Goal: Task Accomplishment & Management: Use online tool/utility

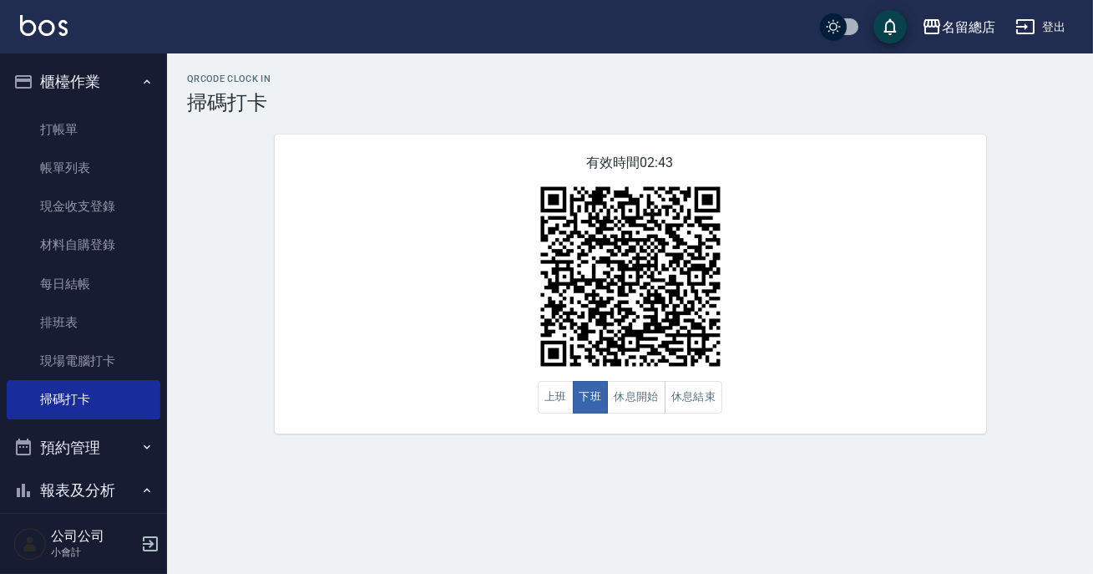
click at [90, 457] on button "預約管理" at bounding box center [84, 447] width 154 height 43
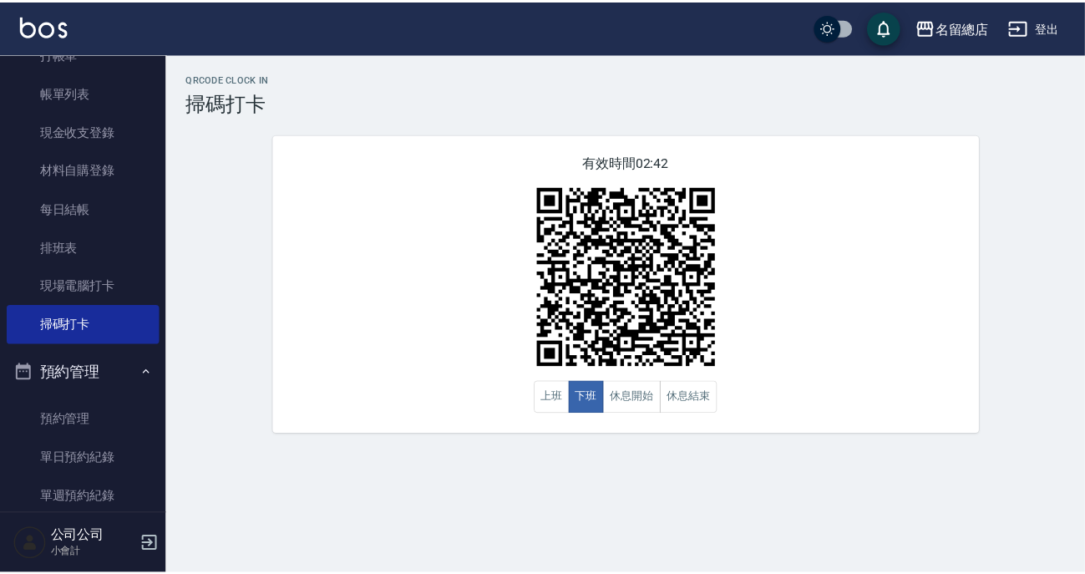
scroll to position [227, 0]
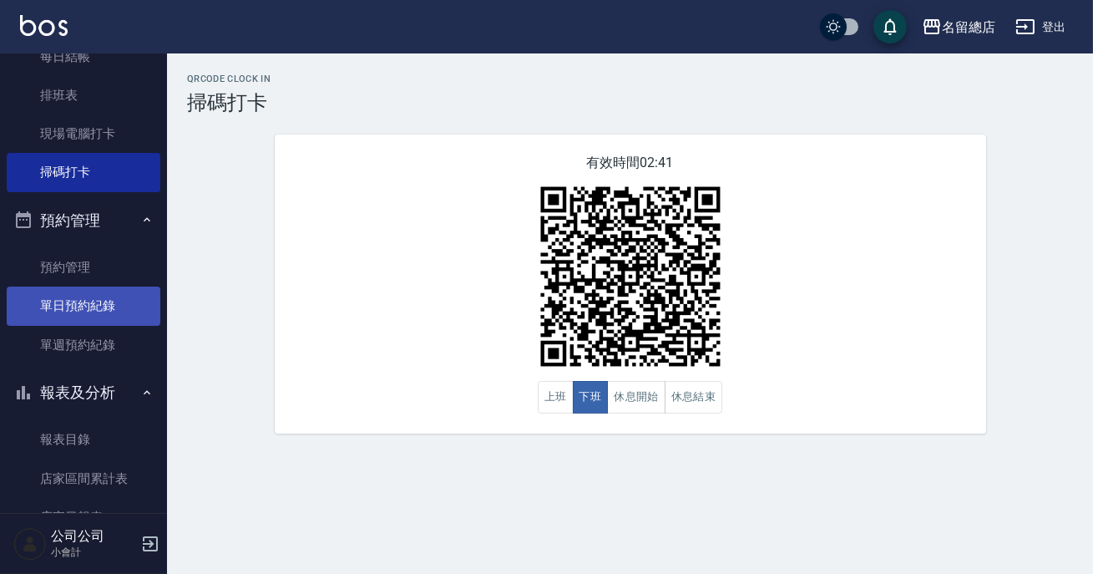
click at [109, 292] on link "單日預約紀錄" at bounding box center [84, 306] width 154 height 38
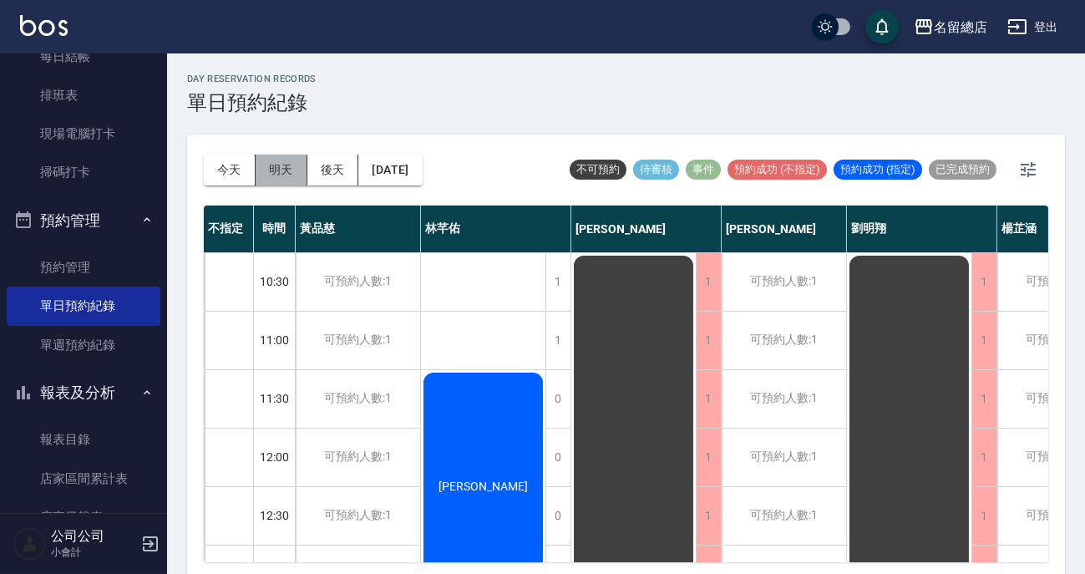
click at [277, 168] on button "明天" at bounding box center [282, 170] width 52 height 31
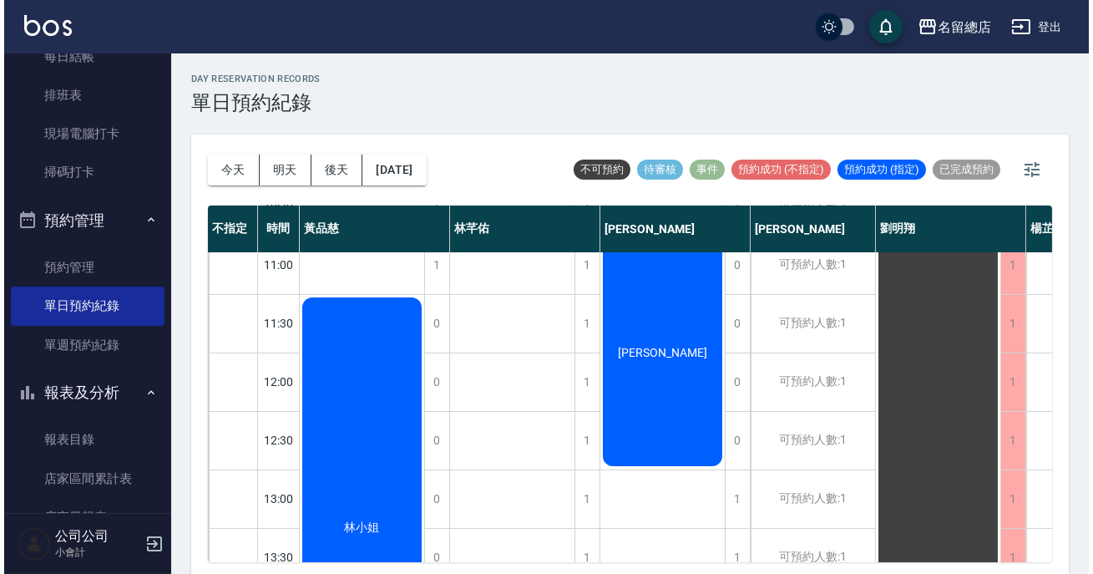
scroll to position [303, 0]
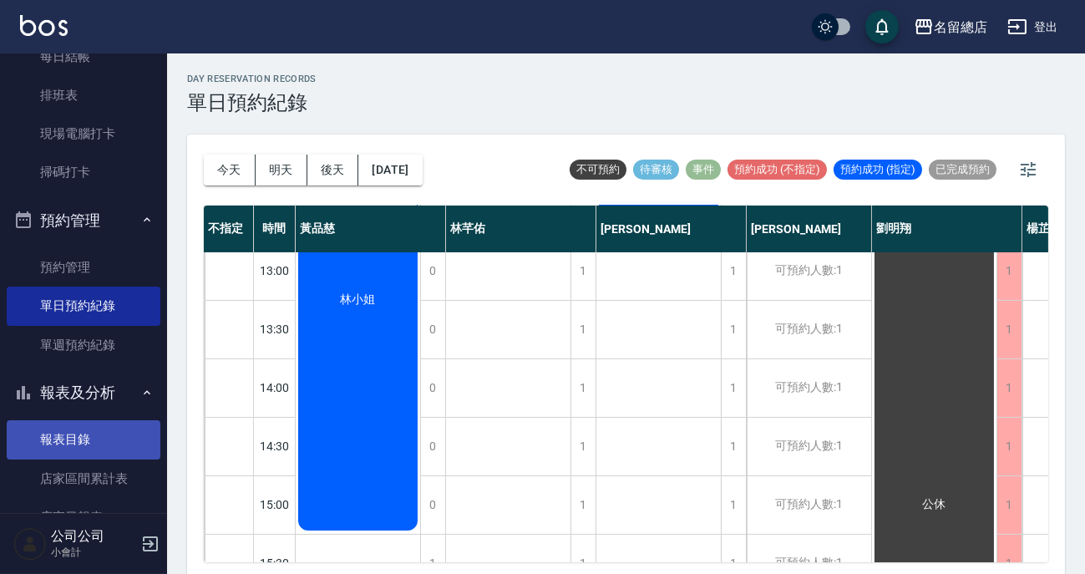
click at [58, 428] on link "報表目錄" at bounding box center [84, 439] width 154 height 38
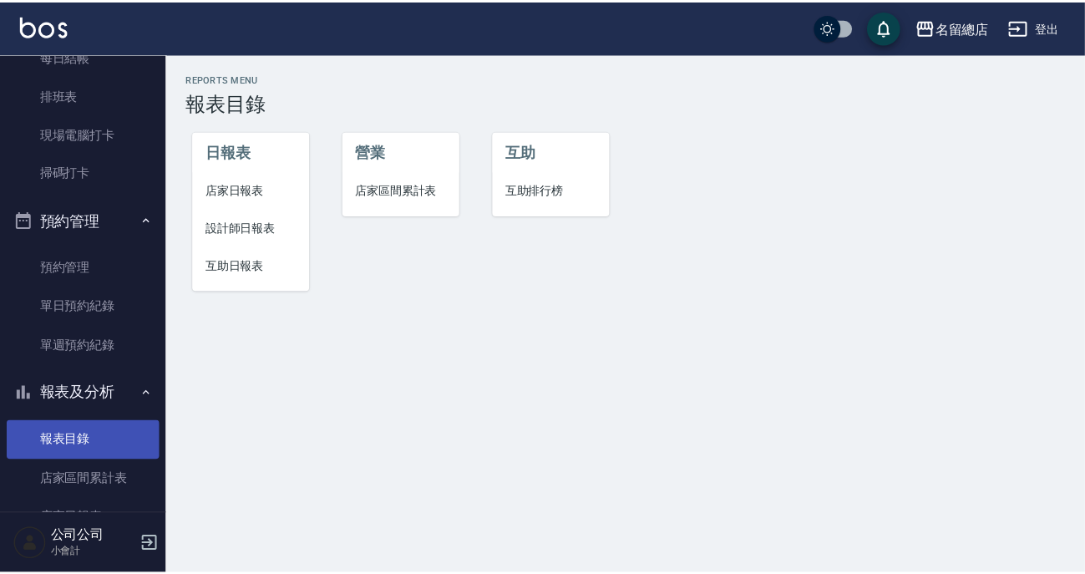
scroll to position [379, 0]
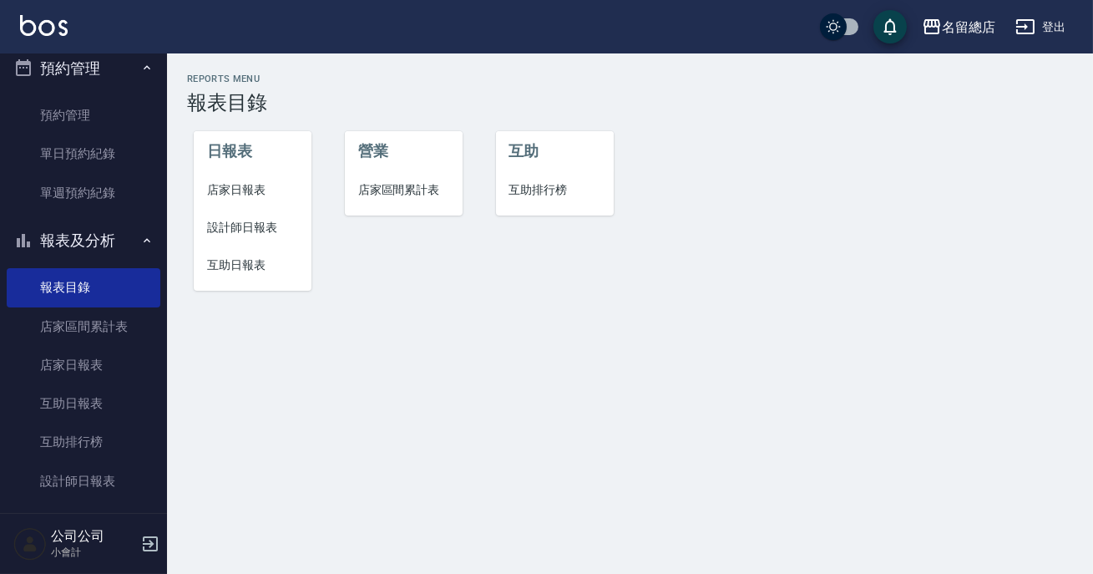
click at [241, 210] on li "設計師日報表" at bounding box center [253, 228] width 118 height 38
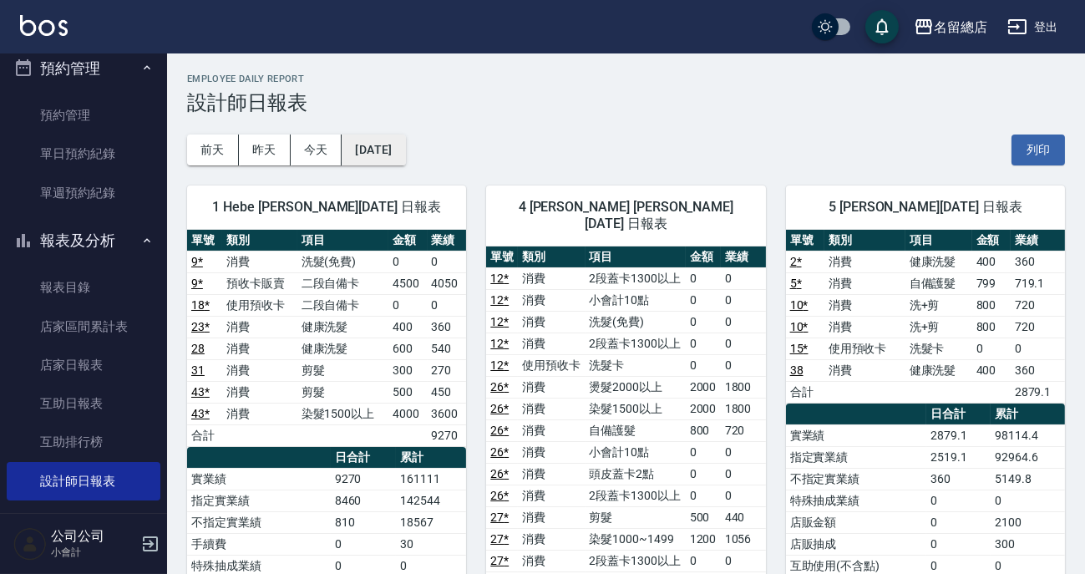
click at [403, 154] on button "[DATE]" at bounding box center [373, 149] width 63 height 31
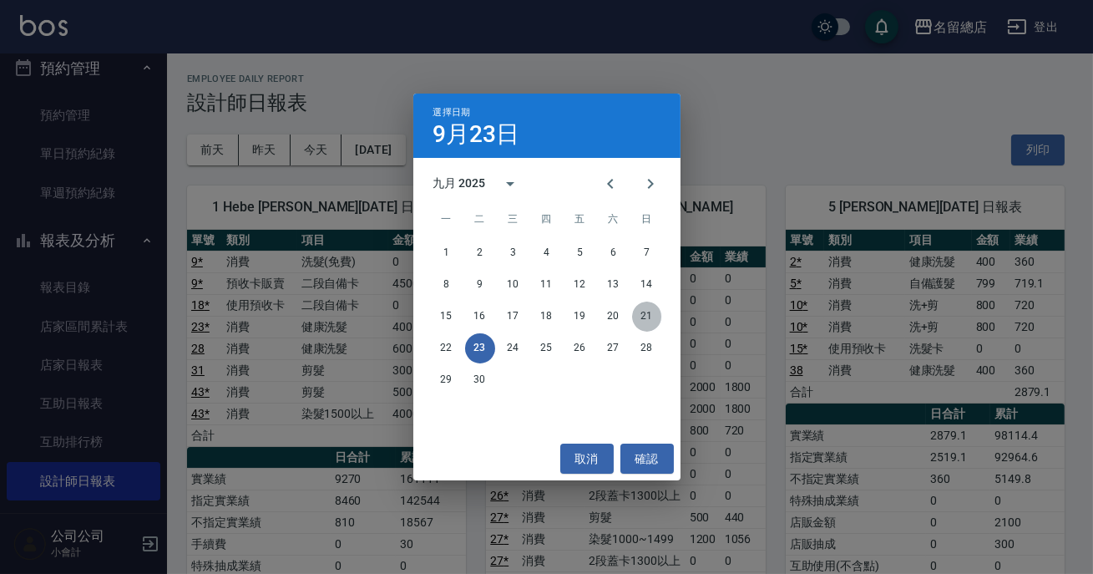
click at [638, 311] on button "21" at bounding box center [647, 317] width 30 height 30
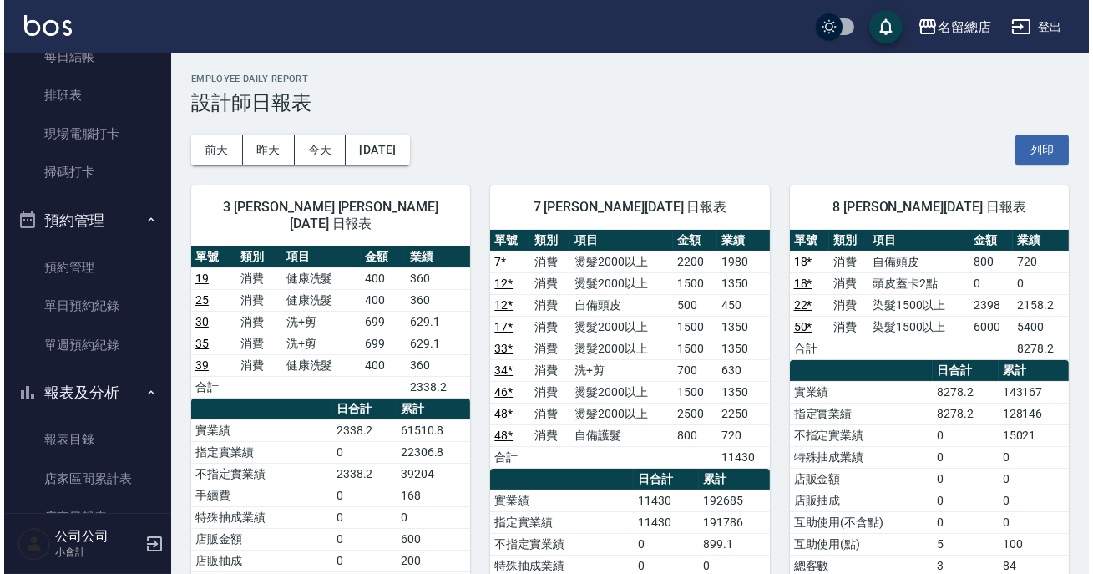
scroll to position [151, 0]
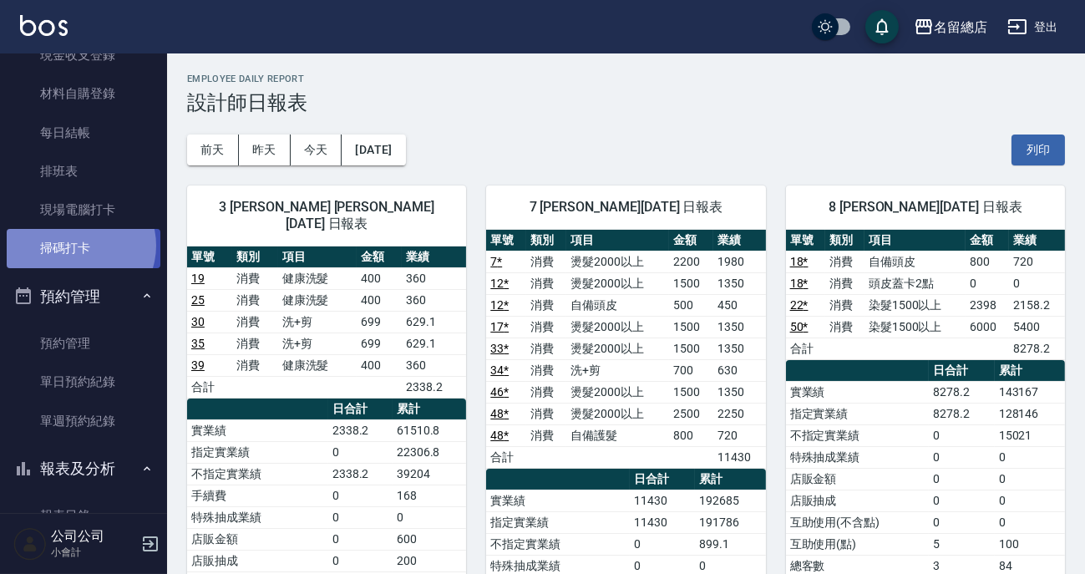
click at [79, 245] on link "掃碼打卡" at bounding box center [84, 248] width 154 height 38
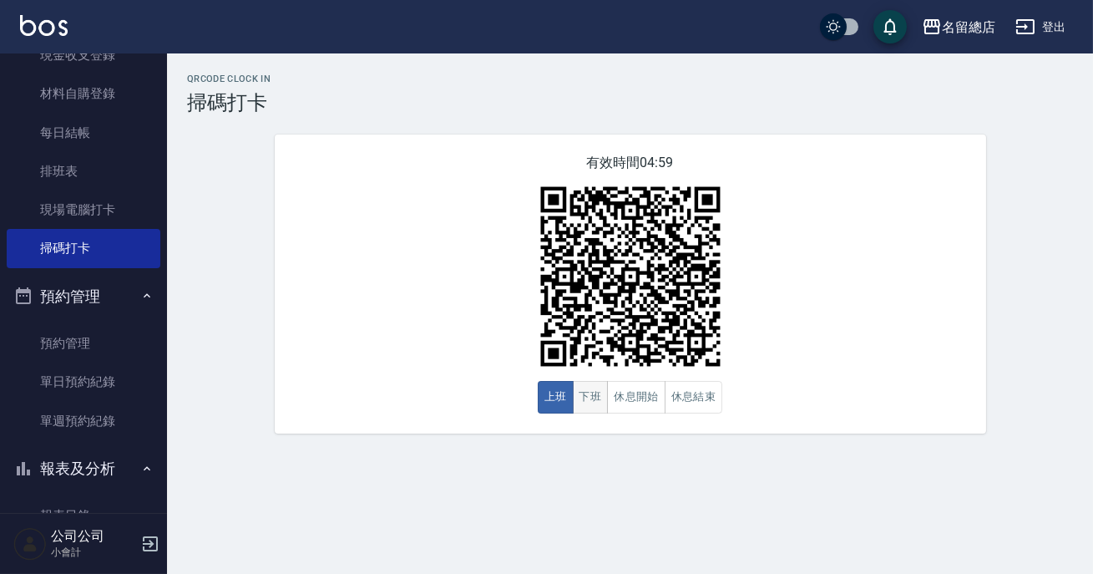
click at [581, 401] on button "下班" at bounding box center [591, 397] width 36 height 33
